Goal: Use online tool/utility: Utilize a website feature to perform a specific function

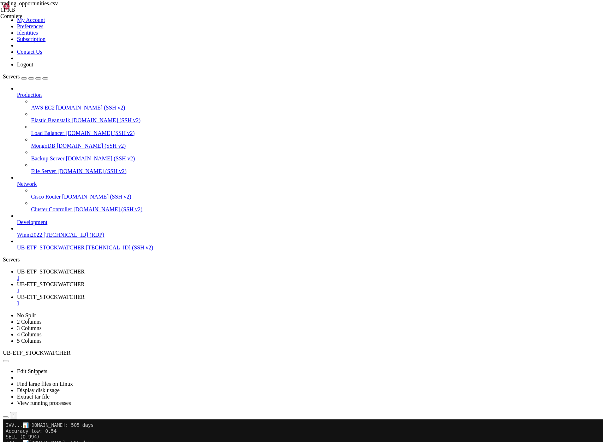
scroll to position [5, 0]
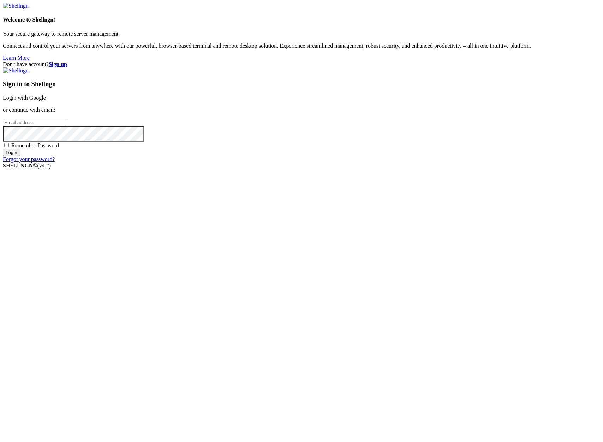
click at [65, 126] on input "email" at bounding box center [34, 122] width 63 height 7
type input "[PERSON_NAME][EMAIL_ADDRESS][DOMAIN_NAME]"
click at [20, 156] on input "Login" at bounding box center [11, 152] width 17 height 7
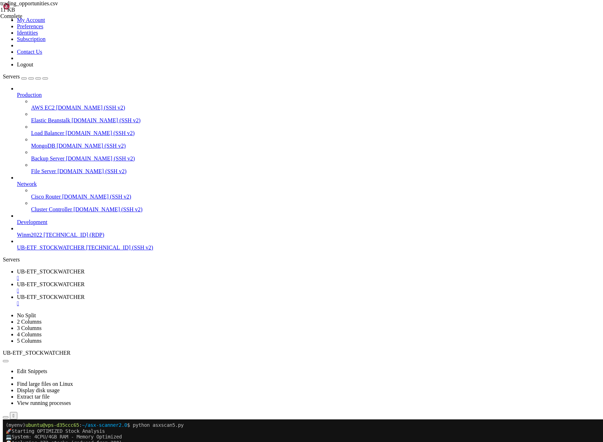
scroll to position [153, 0]
click at [85, 269] on span "UB-ETF_STOCKWATCHER" at bounding box center [51, 272] width 68 height 6
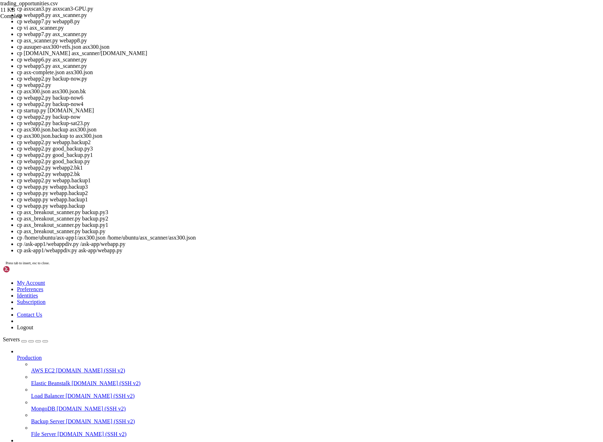
scroll to position [49, 0]
drag, startPoint x: 84, startPoint y: 1001, endPoint x: 175, endPoint y: 1000, distance: 90.8
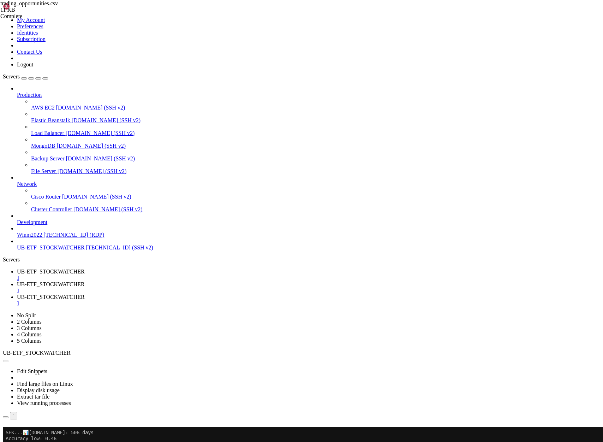
scroll to position [18734, 0]
click at [31, 433] on button "Reconnect" at bounding box center [17, 436] width 28 height 7
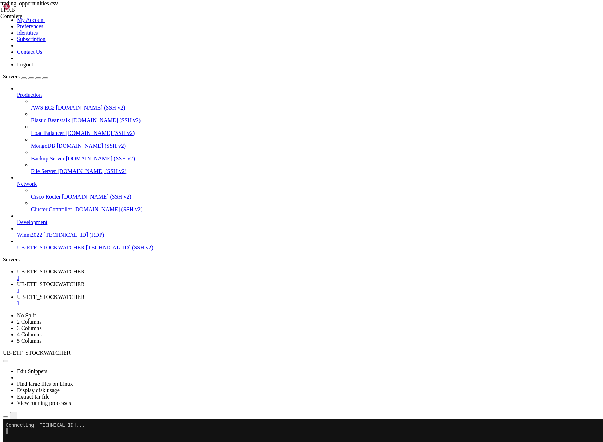
click at [85, 269] on span "UB-ETF_STOCKWATCHER" at bounding box center [51, 272] width 68 height 6
click at [85, 281] on span "UB-ETF_STOCKWATCHER" at bounding box center [51, 284] width 68 height 6
click at [85, 269] on span "UB-ETF_STOCKWATCHER" at bounding box center [51, 272] width 68 height 6
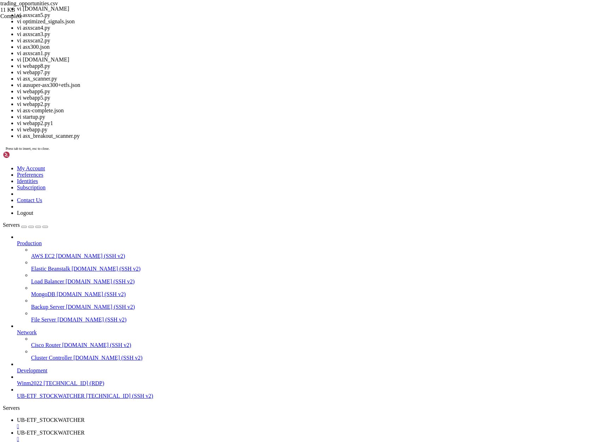
drag, startPoint x: 126, startPoint y: 780, endPoint x: 205, endPoint y: 780, distance: 78.1
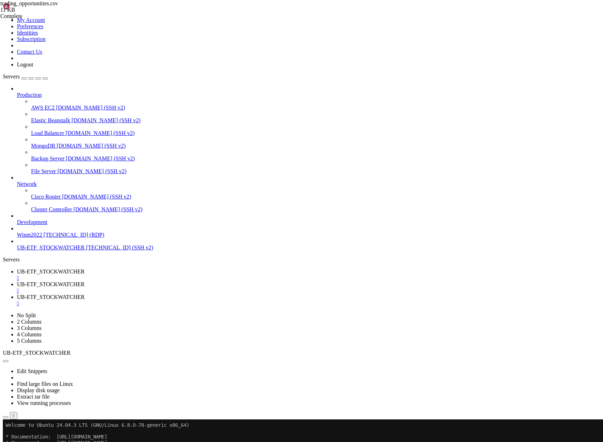
click at [31, 439] on button "Reconnect" at bounding box center [17, 442] width 28 height 7
